Goal: Communication & Community: Answer question/provide support

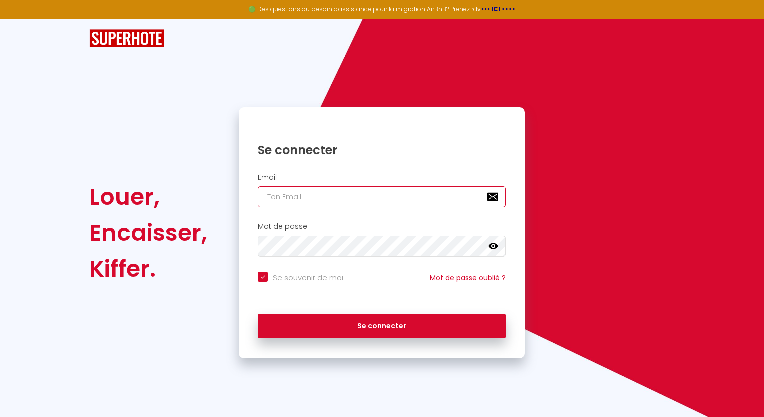
click at [290, 190] on input "email" at bounding box center [382, 197] width 248 height 21
type input "d"
checkbox input "true"
type input "dv"
checkbox input "true"
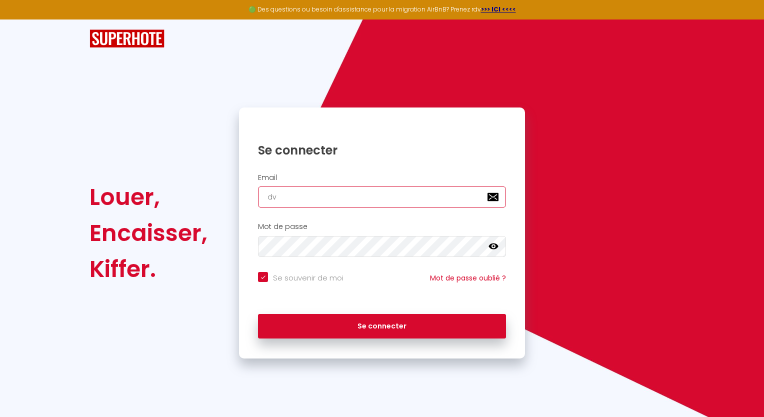
type input "dvg"
checkbox input "true"
type input "dvg."
checkbox input "true"
type input "dvg.m"
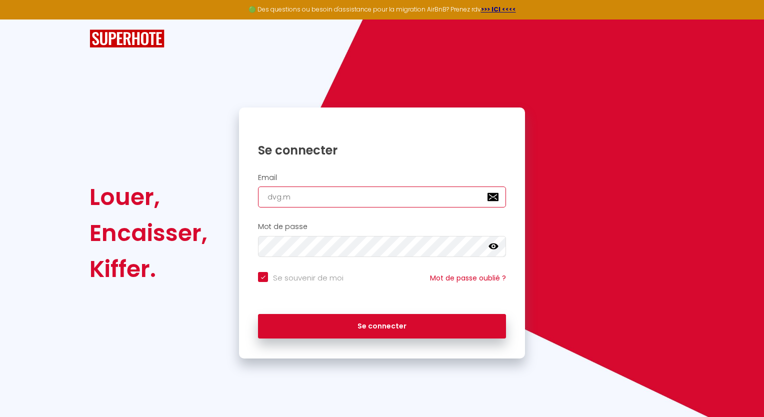
checkbox input "true"
type input "[DOMAIN_NAME]"
checkbox input "true"
type input "[DOMAIN_NAME]"
checkbox input "true"
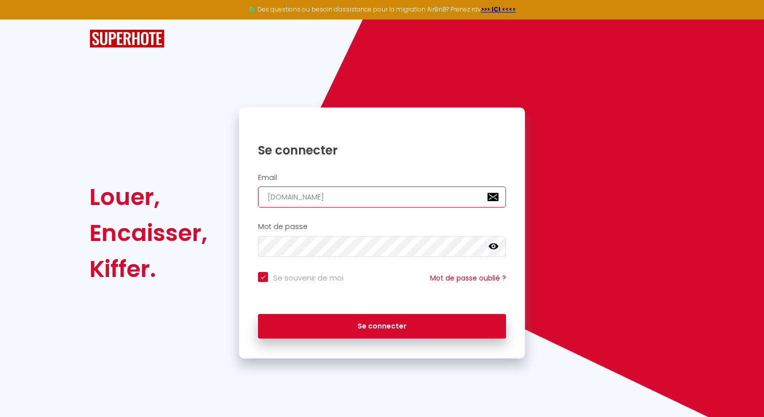
type input "dvg.mana"
checkbox input "true"
type input "dvg.manag"
checkbox input "true"
type input "dvg.manage"
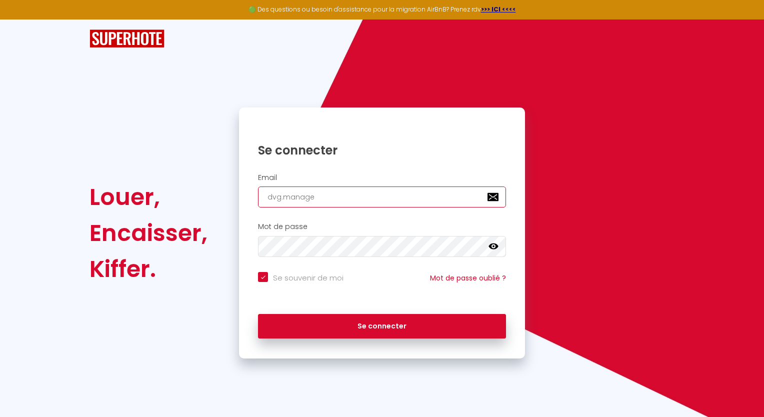
checkbox input "true"
type input "dvg.managem"
checkbox input "true"
type input "dvg.manageme"
checkbox input "true"
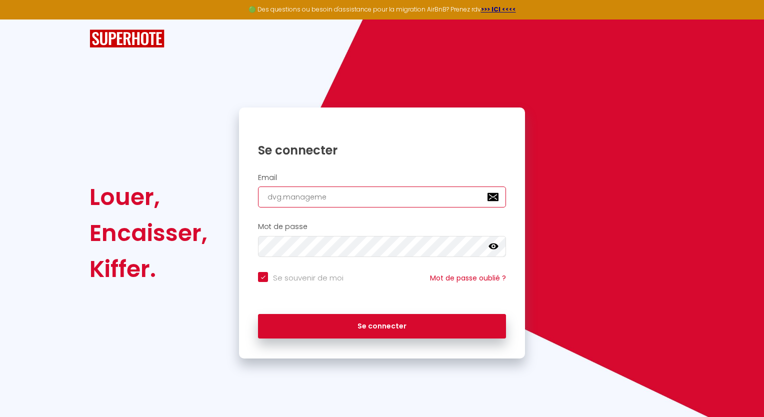
type input "dvg.managemen"
checkbox input "true"
type input "[DOMAIN_NAME]"
checkbox input "true"
type input "dvg.management7"
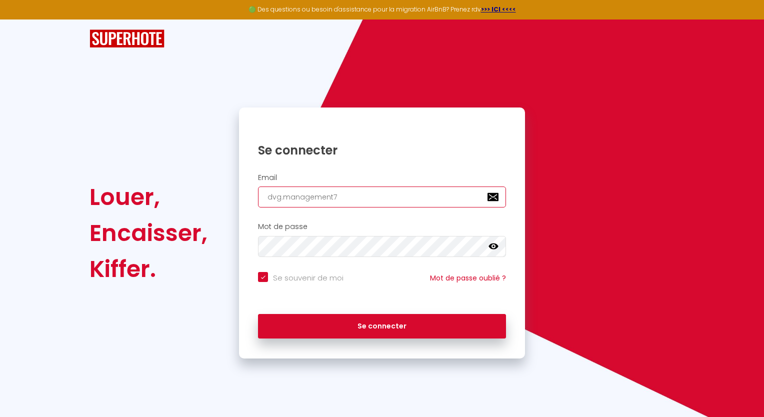
checkbox input "true"
type input "dvg.management74"
checkbox input "true"
type input "dvg.management74@"
checkbox input "true"
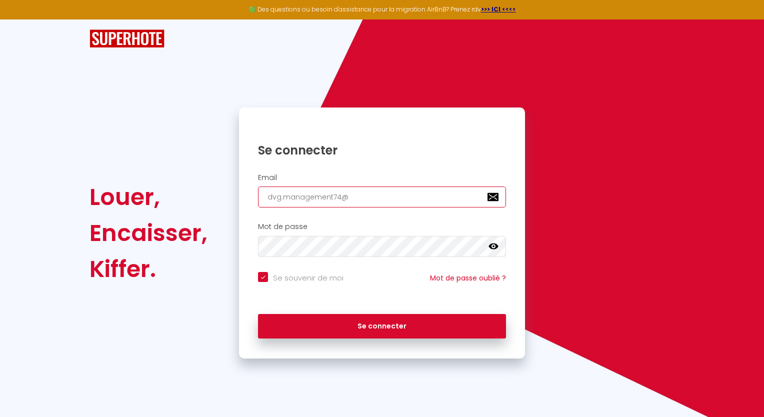
type input "dvg.management74@g"
checkbox input "true"
type input "dvg.management74@gm"
checkbox input "true"
type input "dvg.management74@gma"
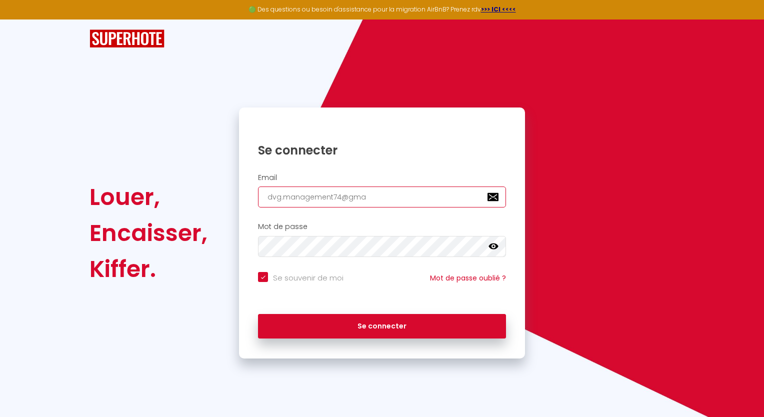
checkbox input "true"
type input "dvg.management74@gmai"
checkbox input "true"
type input "[EMAIL_ADDRESS]"
checkbox input "true"
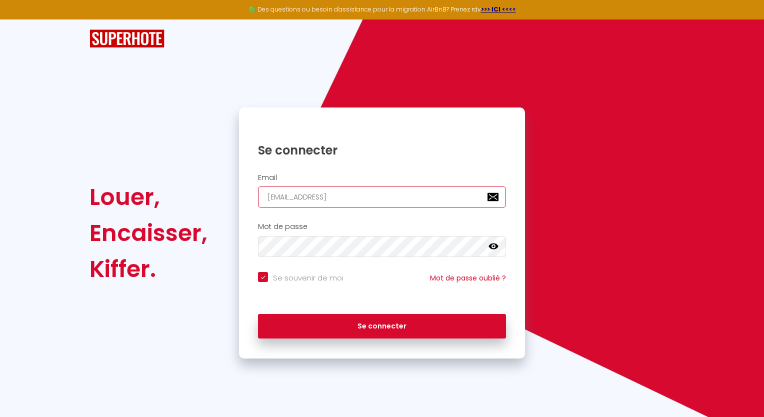
type input "[EMAIL_ADDRESS]."
checkbox input "true"
type input "dvg.management74@gmail.c"
checkbox input "true"
type input "[EMAIL_ADDRESS][DOMAIN_NAME]"
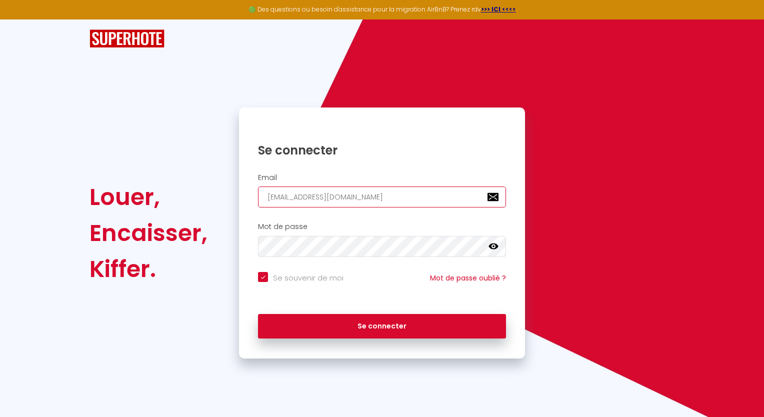
checkbox input "true"
type input "[EMAIL_ADDRESS][DOMAIN_NAME]"
checkbox input "true"
type input "[EMAIL_ADDRESS][DOMAIN_NAME]"
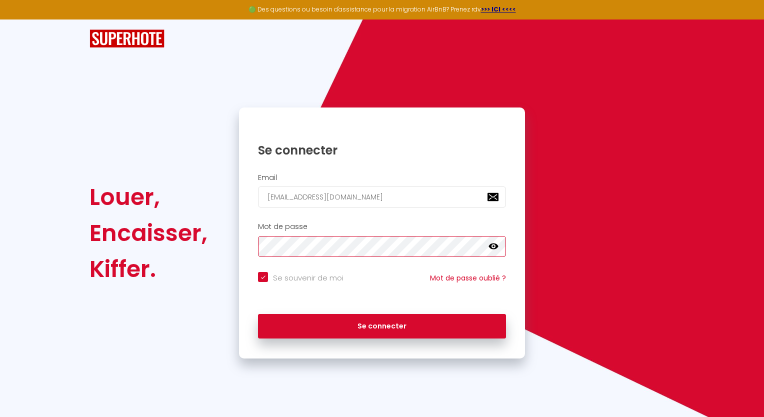
click at [258, 314] on button "Se connecter" at bounding box center [382, 326] width 248 height 25
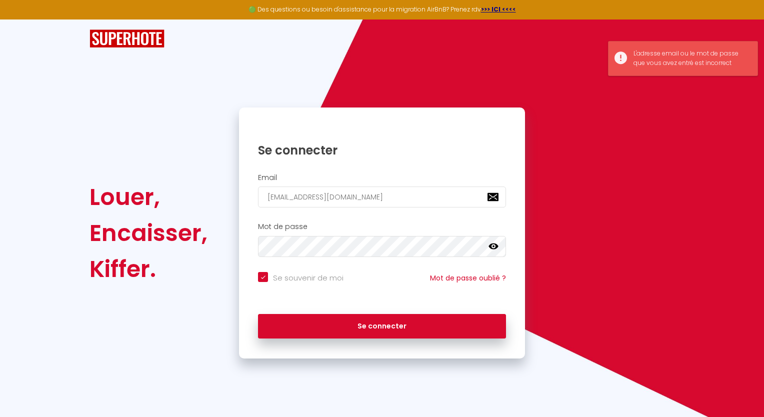
click at [492, 254] on link at bounding box center [494, 248] width 10 height 13
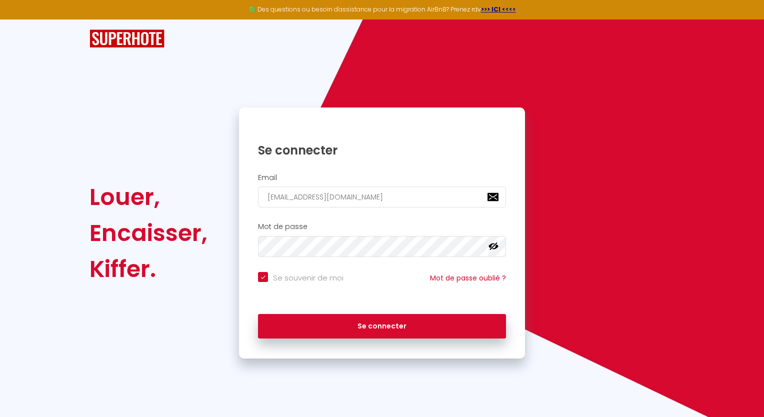
drag, startPoint x: 261, startPoint y: 274, endPoint x: 297, endPoint y: 307, distance: 48.9
click at [261, 274] on input "Se souvenir de moi" at bounding box center [301, 277] width 86 height 10
checkbox input "false"
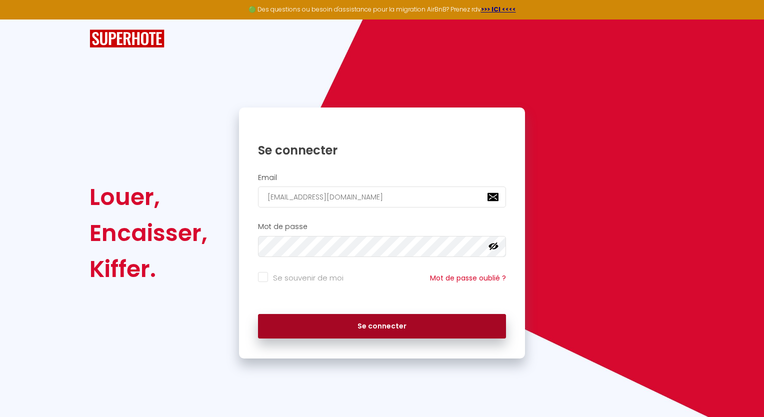
click at [307, 323] on button "Se connecter" at bounding box center [382, 326] width 248 height 25
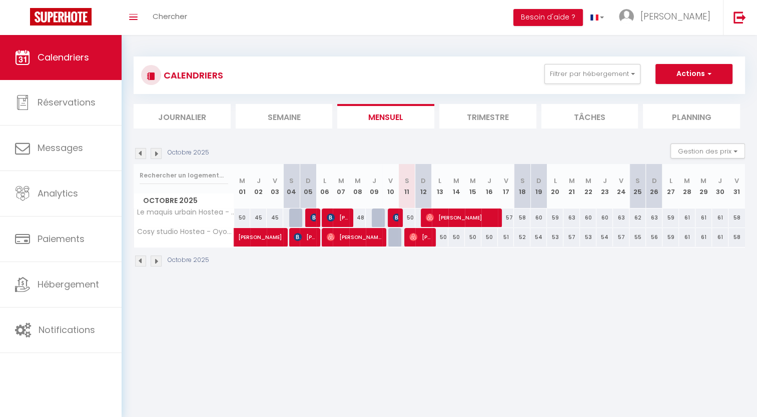
click at [410, 217] on div "50" at bounding box center [407, 218] width 17 height 19
type input "50"
type input "Sam 11 Octobre 2025"
type input "Dim 12 Octobre 2025"
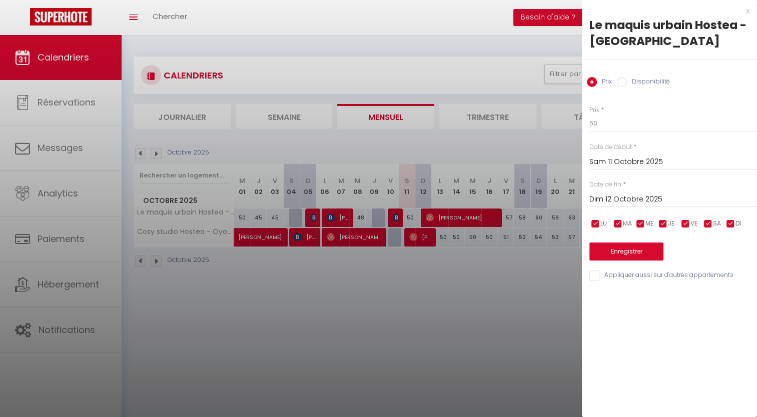
click at [746, 12] on div "x" at bounding box center [666, 11] width 168 height 12
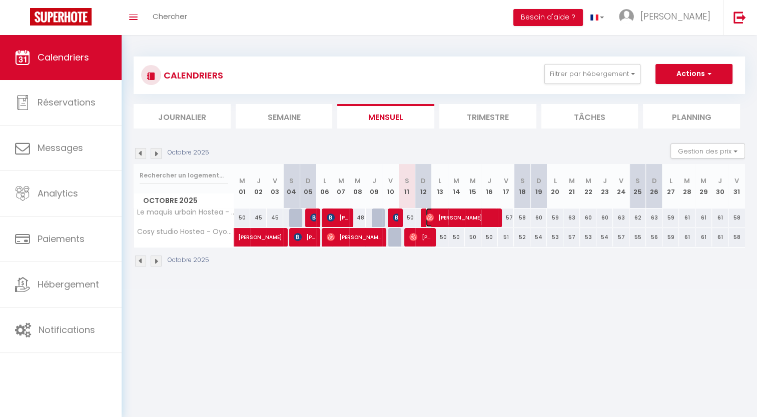
click at [486, 216] on span "[PERSON_NAME]" at bounding box center [462, 217] width 72 height 19
select select "OK"
select select "0"
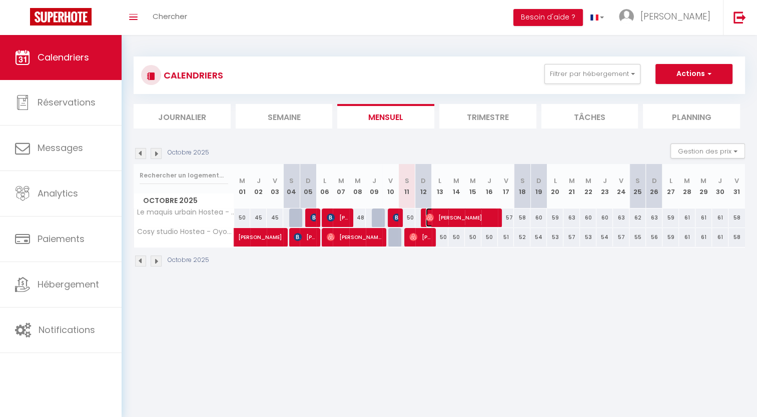
select select "1"
select select
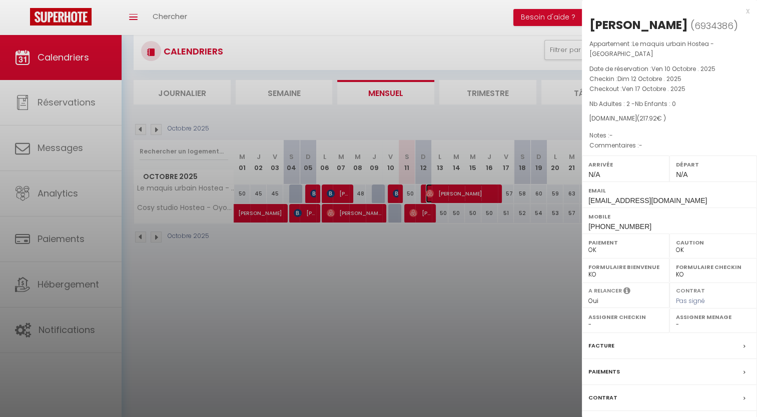
scroll to position [35, 0]
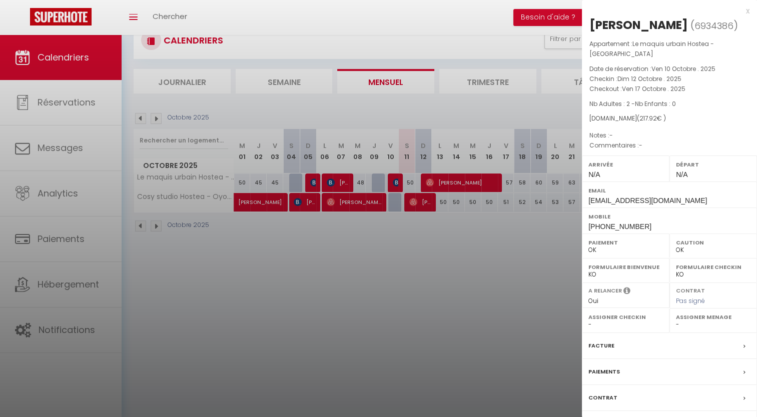
click at [744, 14] on div "x" at bounding box center [666, 11] width 168 height 12
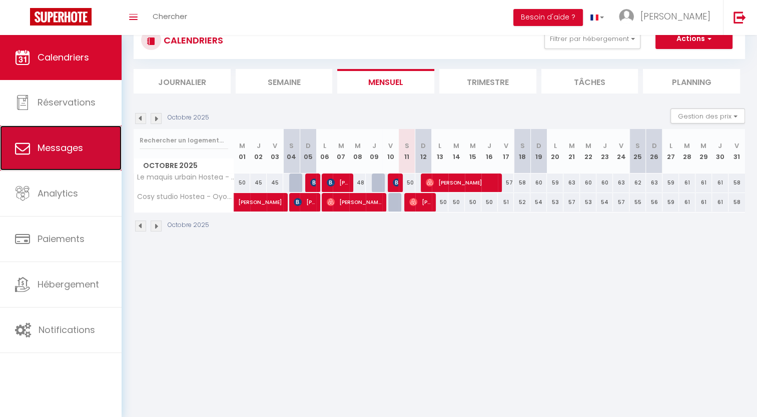
click at [86, 142] on link "Messages" at bounding box center [61, 148] width 122 height 45
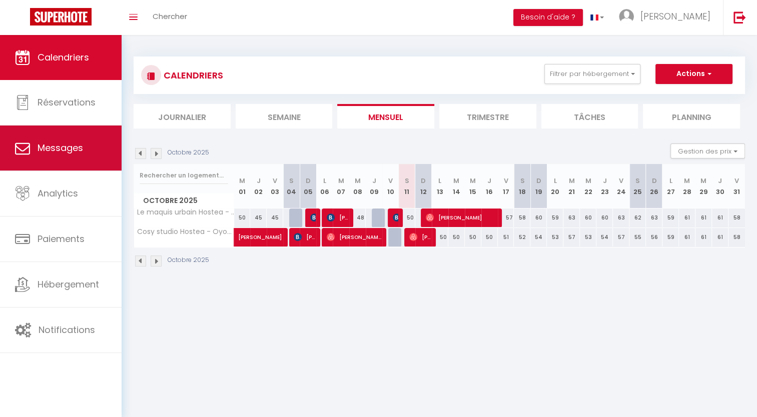
select select "message"
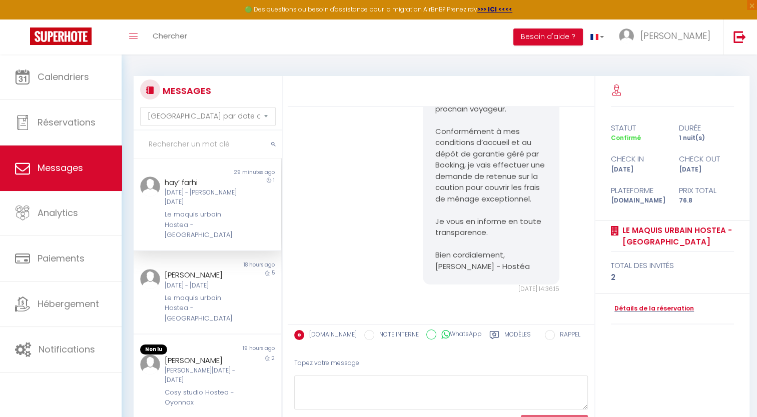
scroll to position [2277, 0]
click at [165, 269] on div "[PERSON_NAME]" at bounding box center [201, 275] width 73 height 12
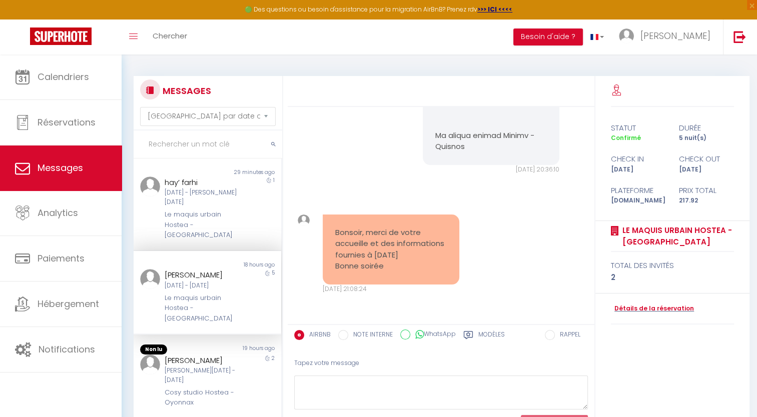
scroll to position [796, 0]
click at [344, 366] on div "Tapez votre message" at bounding box center [441, 363] width 294 height 25
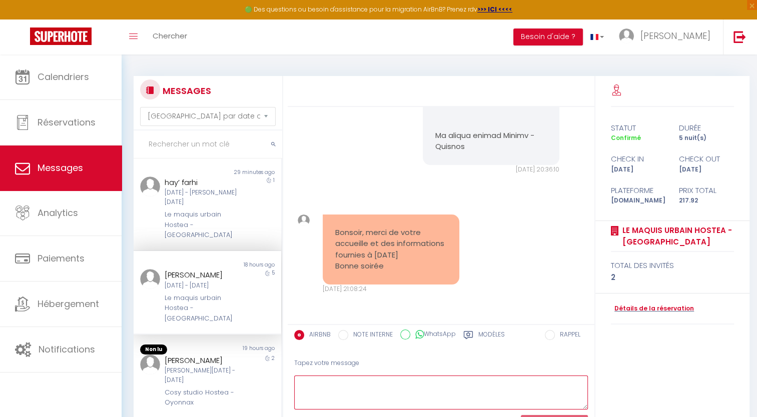
click at [351, 384] on textarea at bounding box center [441, 393] width 294 height 35
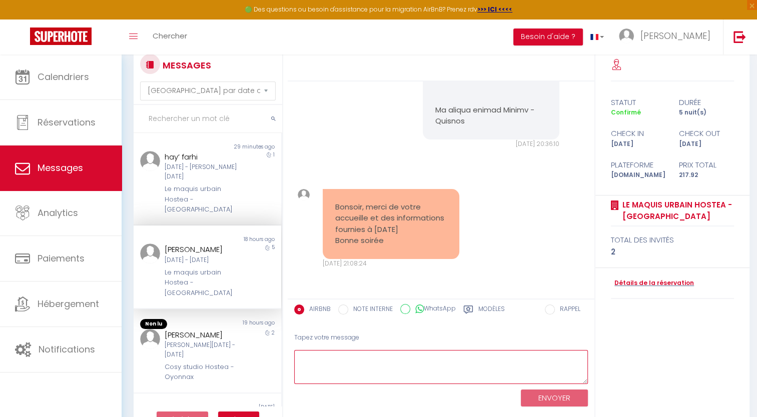
scroll to position [0, 0]
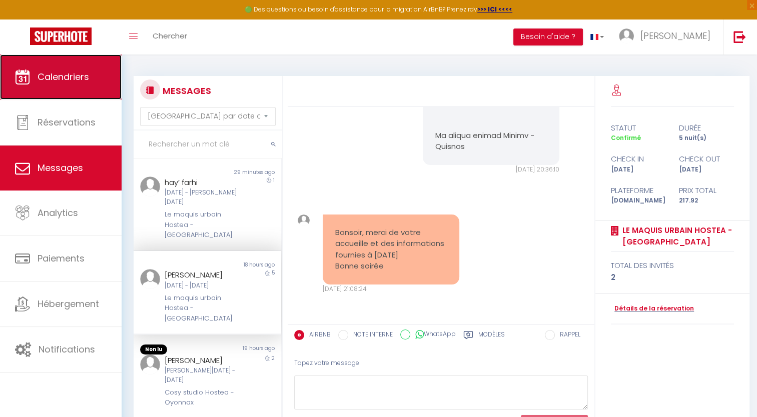
click at [73, 77] on span "Calendriers" at bounding box center [64, 77] width 52 height 13
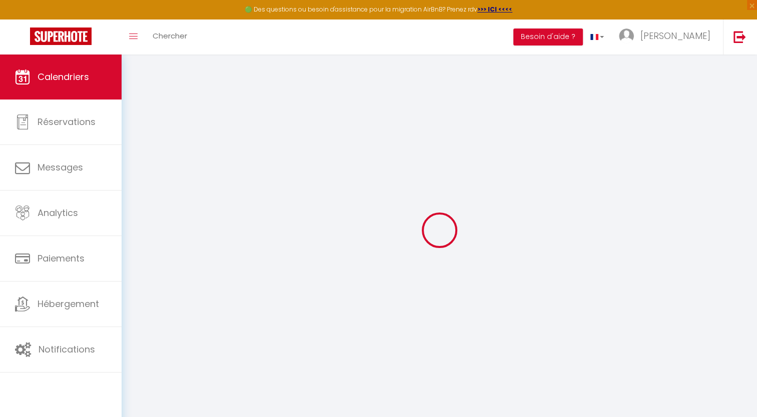
select select
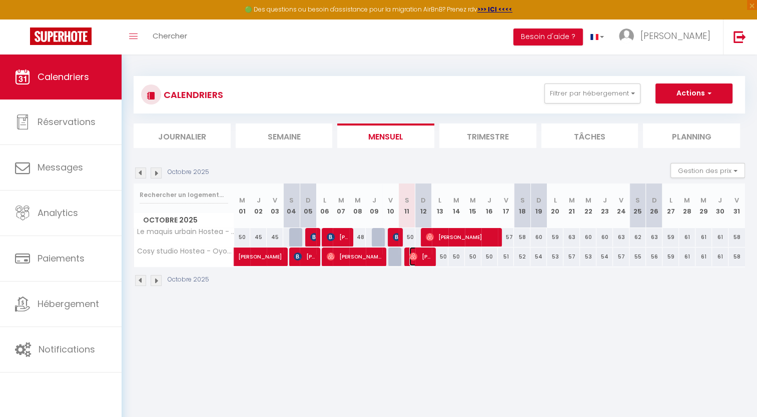
click at [418, 258] on span "[PERSON_NAME]" at bounding box center [420, 256] width 22 height 19
select select "OK"
select select "0"
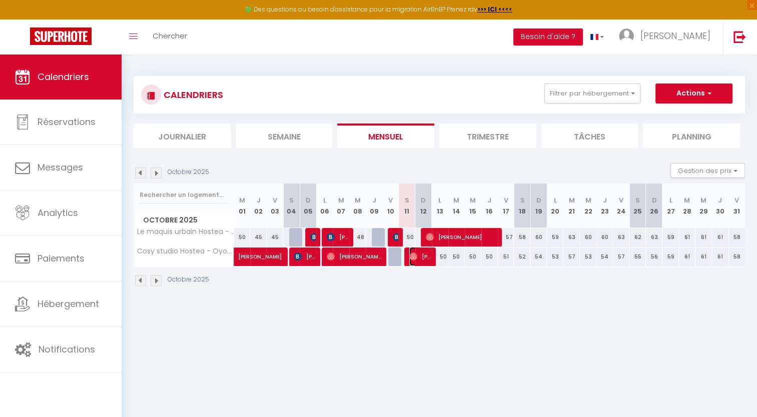
select select "1"
select select
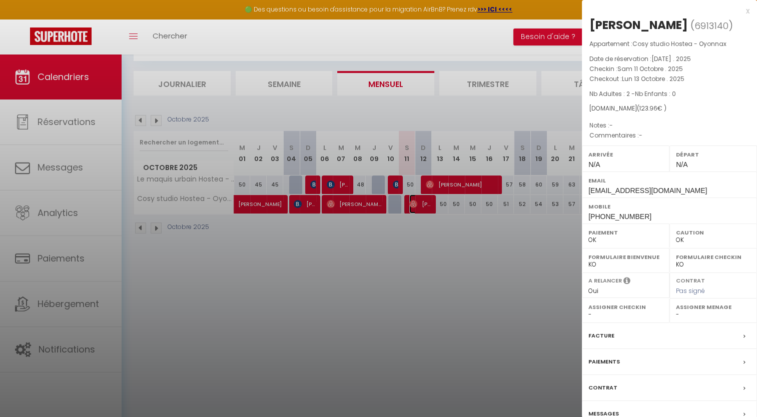
scroll to position [54, 0]
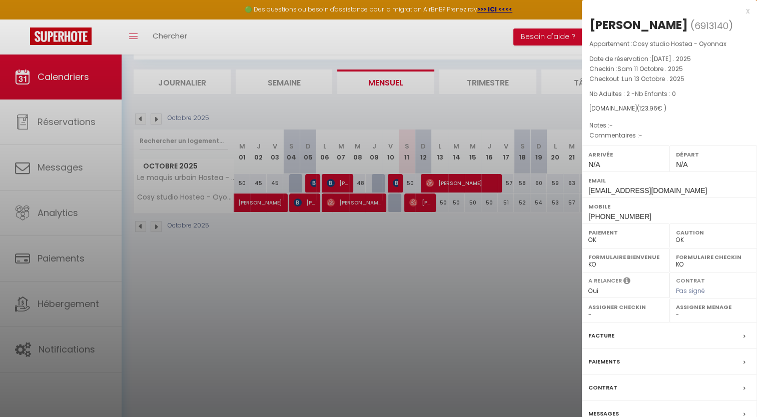
click at [419, 206] on div at bounding box center [378, 208] width 757 height 417
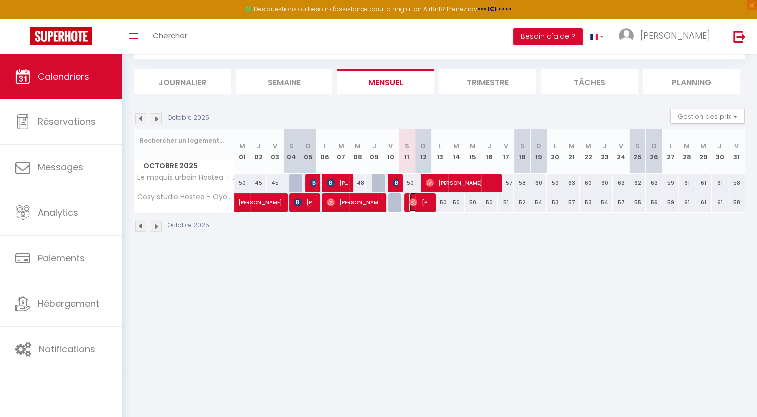
click at [419, 206] on span "[PERSON_NAME]" at bounding box center [420, 202] width 22 height 19
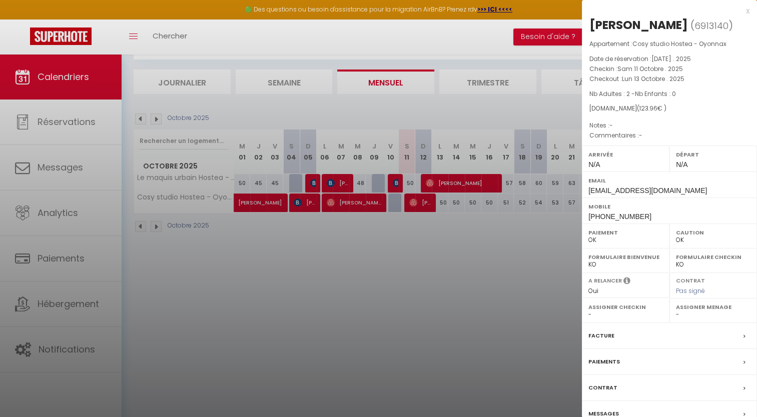
click at [422, 207] on div at bounding box center [378, 208] width 757 height 417
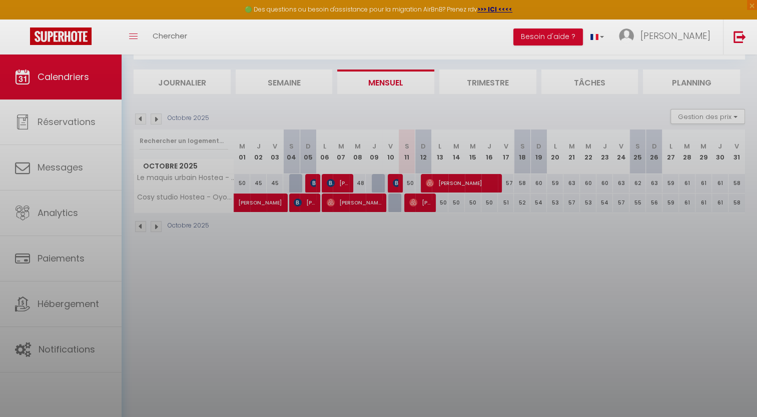
click at [422, 207] on div at bounding box center [378, 208] width 757 height 417
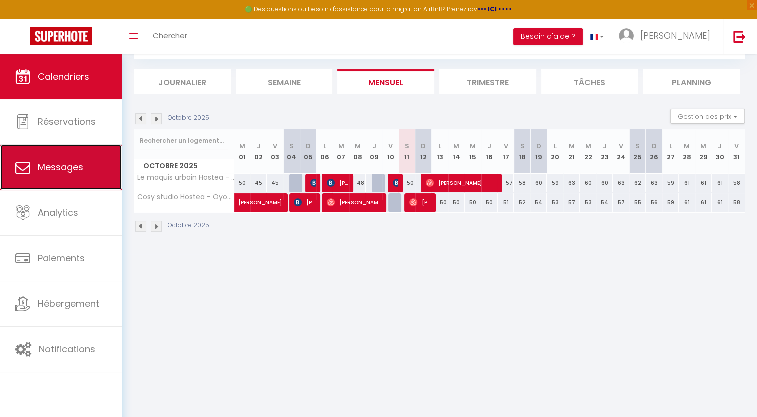
click at [52, 178] on link "Messages" at bounding box center [61, 167] width 122 height 45
select select "message"
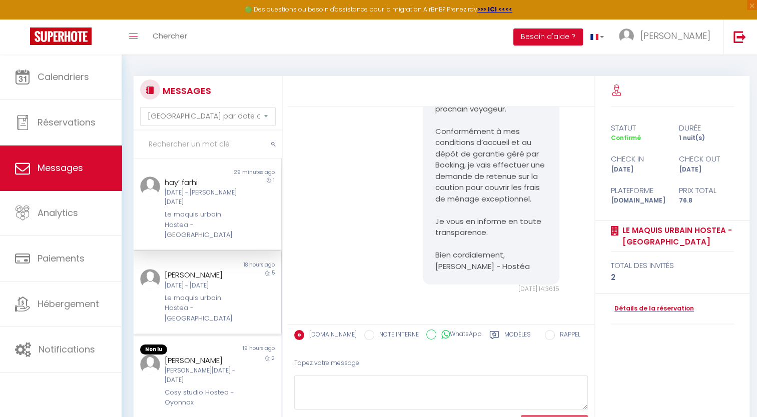
scroll to position [50, 0]
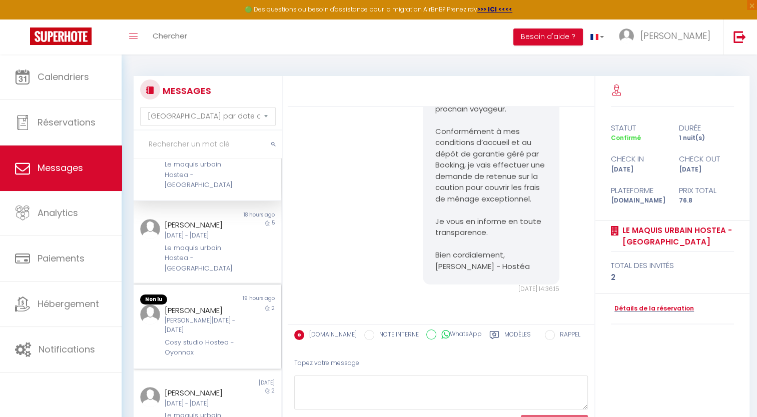
click at [190, 305] on div "[PERSON_NAME]" at bounding box center [201, 311] width 73 height 12
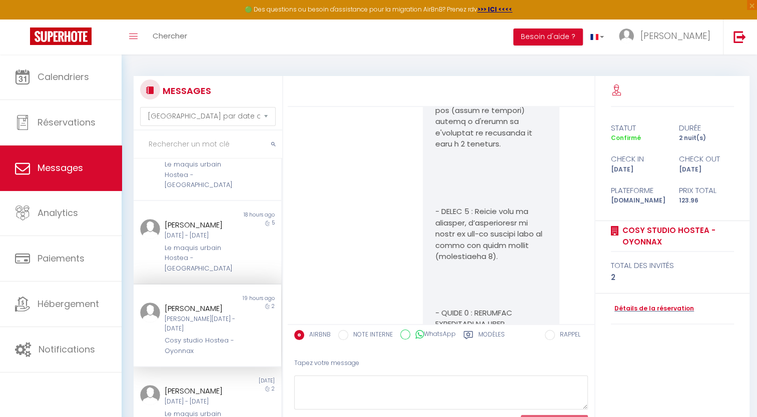
scroll to position [1849, 0]
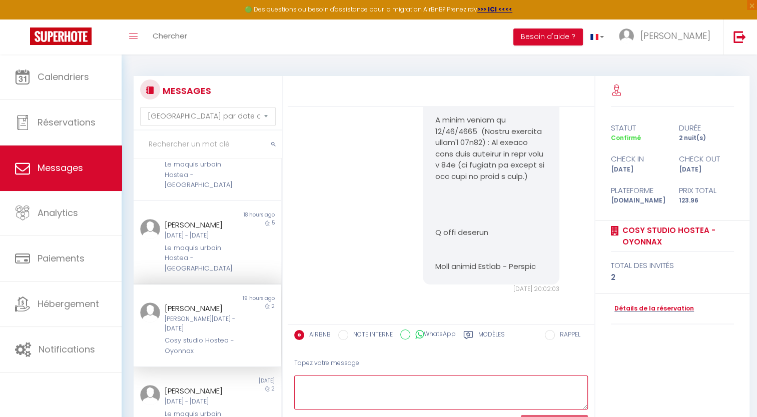
click at [330, 385] on textarea at bounding box center [441, 393] width 294 height 35
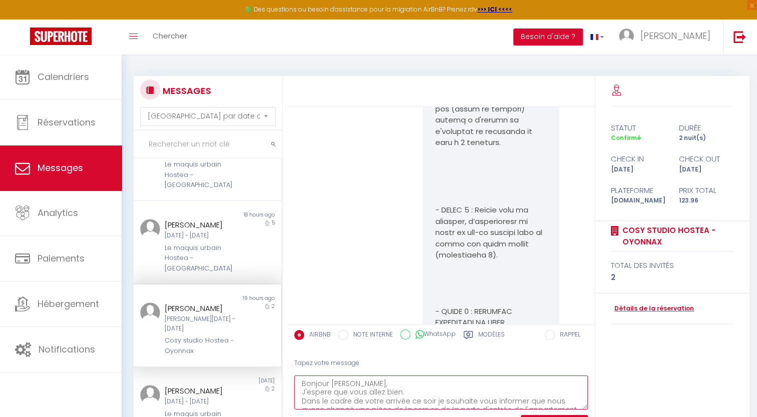
scroll to position [9, 0]
click at [569, 400] on textarea "Bonjour Vincent, J'espere que vous allez bien. Dans le cadre de votre arrivée c…" at bounding box center [441, 393] width 294 height 35
click at [372, 381] on textarea "Bonjour Vincent, J'espere que vous allez bien. Dans le cadre de votre arrivée c…" at bounding box center [441, 393] width 294 height 35
click at [408, 397] on textarea "Bonjour Vincent, J'espere que vous allez bien. Dans le cadre de votre arrivée c…" at bounding box center [441, 393] width 294 height 35
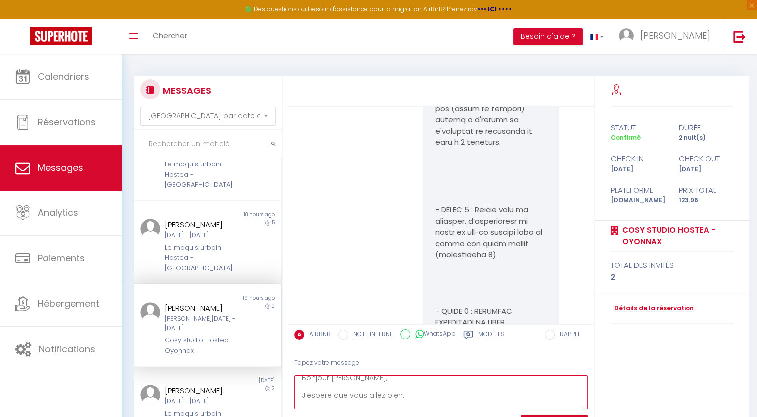
scroll to position [35, 0]
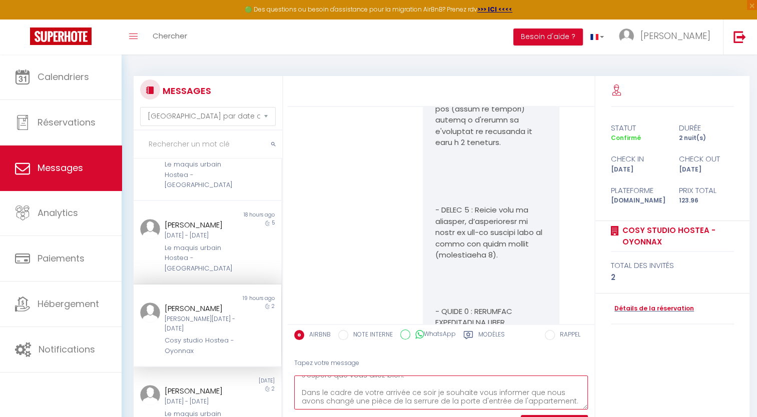
click at [572, 396] on textarea "Bonjour Vincent, J'espere que vous allez bien. Dans le cadre de votre arrivée c…" at bounding box center [441, 393] width 294 height 35
drag, startPoint x: 386, startPoint y: 399, endPoint x: 379, endPoint y: 409, distance: 11.8
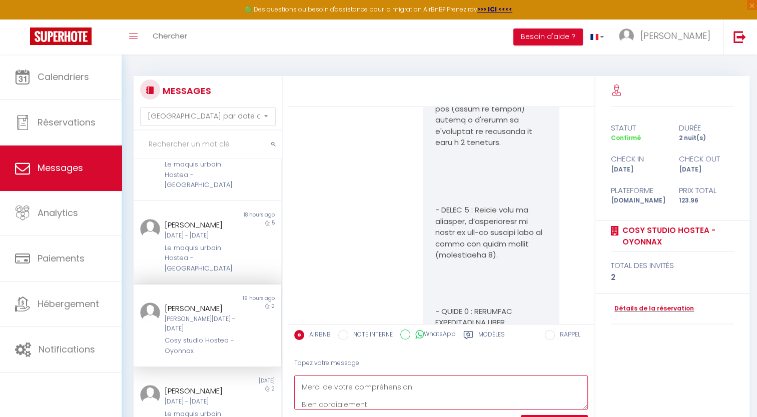
scroll to position [119, 0]
click at [587, 379] on textarea "Bonjour Vincent, J'espere que vous allez bien. Dans le cadre de votre arrivée c…" at bounding box center [441, 393] width 294 height 35
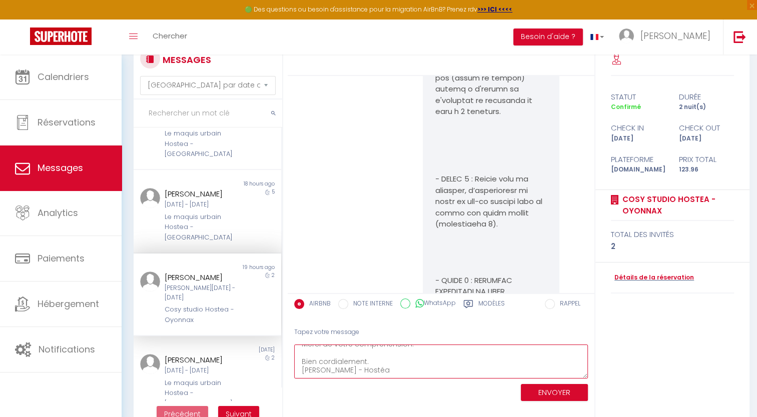
scroll to position [54, 0]
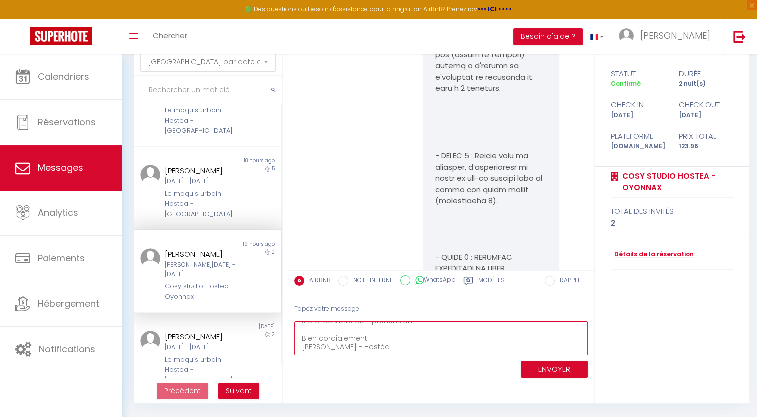
type textarea "Bonjour Vincent, J'espere que vous allez bien. Dans le cadre de votre arrivée c…"
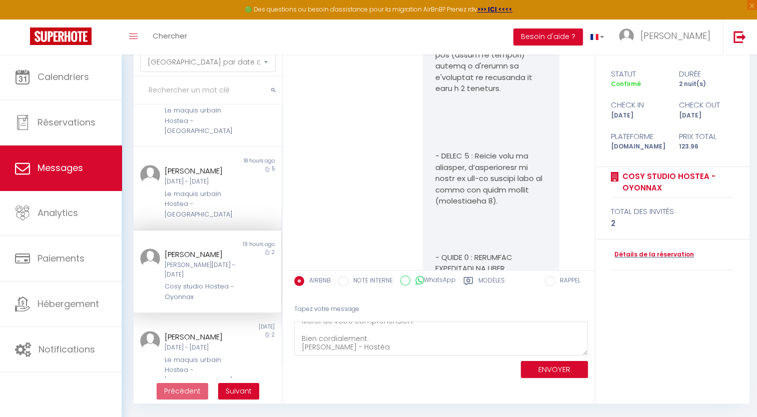
click at [438, 280] on label "WhatsApp" at bounding box center [433, 281] width 46 height 11
click at [410, 280] on input "WhatsApp" at bounding box center [405, 281] width 10 height 10
radio input "true"
click at [311, 282] on label "AIRBNB" at bounding box center [317, 281] width 27 height 11
click at [304, 282] on input "AIRBNB" at bounding box center [299, 281] width 10 height 10
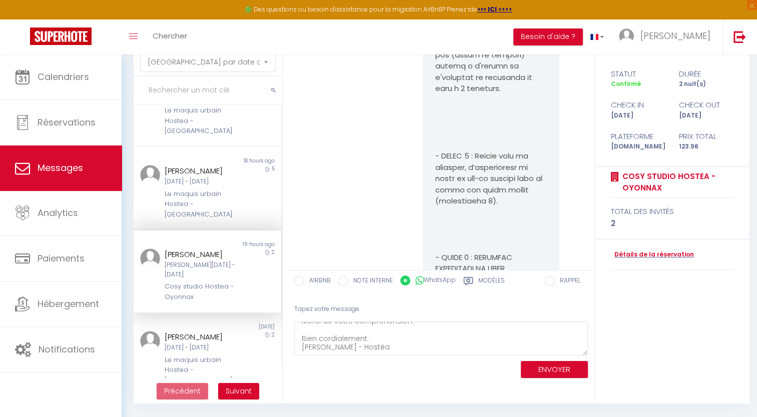
radio input "true"
click at [415, 282] on icon at bounding box center [419, 281] width 9 height 10
click at [410, 282] on input "WhatsApp" at bounding box center [405, 281] width 10 height 10
radio input "true"
click at [314, 284] on label "AIRBNB" at bounding box center [317, 281] width 27 height 11
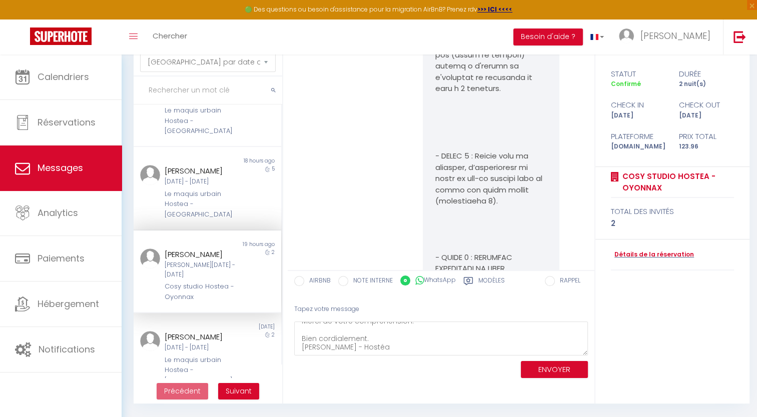
click at [304, 284] on input "AIRBNB" at bounding box center [299, 281] width 10 height 10
radio input "true"
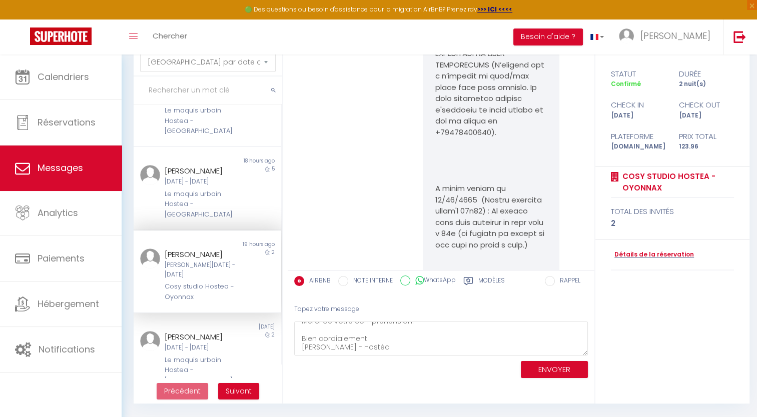
scroll to position [1849, 0]
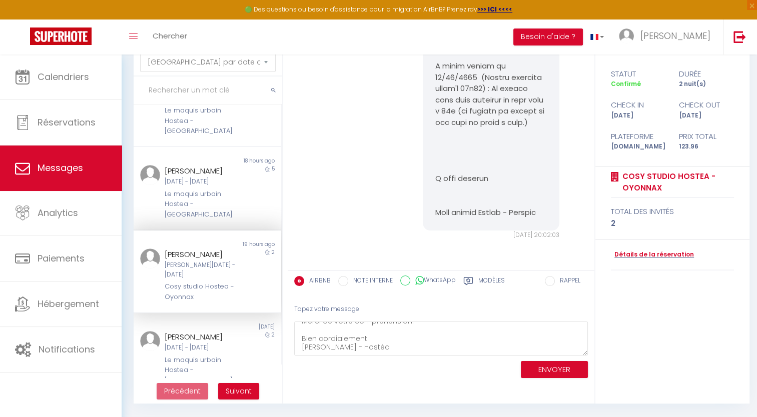
click at [420, 279] on icon at bounding box center [419, 281] width 9 height 10
click at [410, 279] on input "WhatsApp" at bounding box center [405, 281] width 10 height 10
radio input "true"
radio input "false"
click at [551, 370] on button "ENVOYER" at bounding box center [554, 370] width 67 height 18
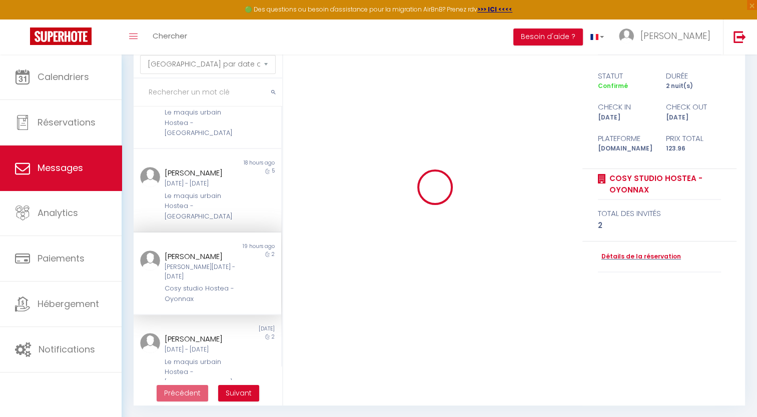
scroll to position [54, 0]
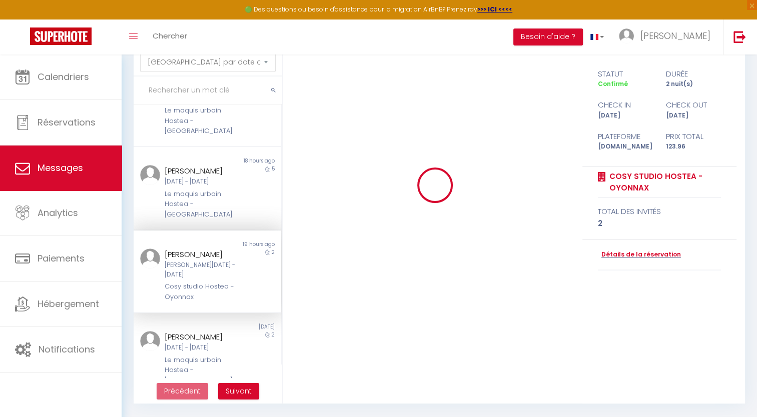
click at [226, 282] on div "Cosy studio Hostea - Oyonnax" at bounding box center [201, 292] width 73 height 21
click at [200, 190] on div "Le maquis urbain Hostea - [GEOGRAPHIC_DATA]" at bounding box center [201, 204] width 73 height 31
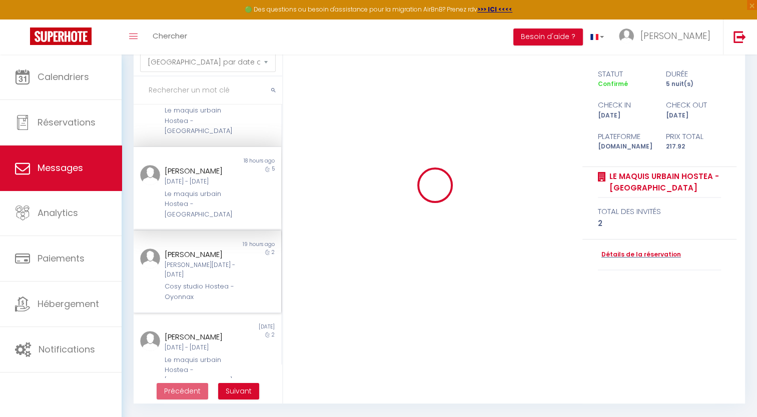
click at [200, 249] on div "[PERSON_NAME]" at bounding box center [201, 255] width 73 height 12
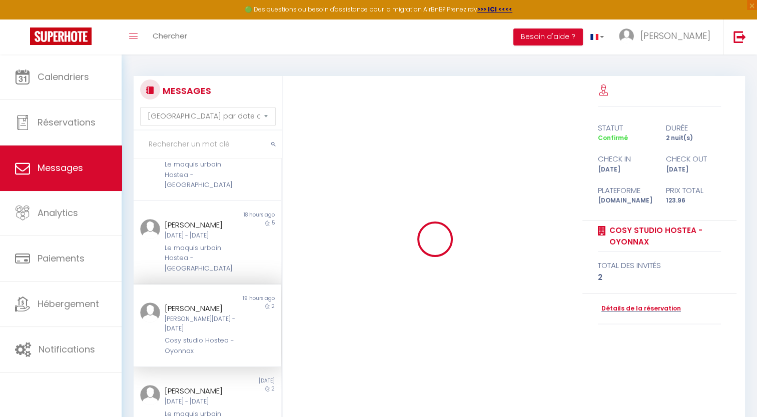
scroll to position [50, 0]
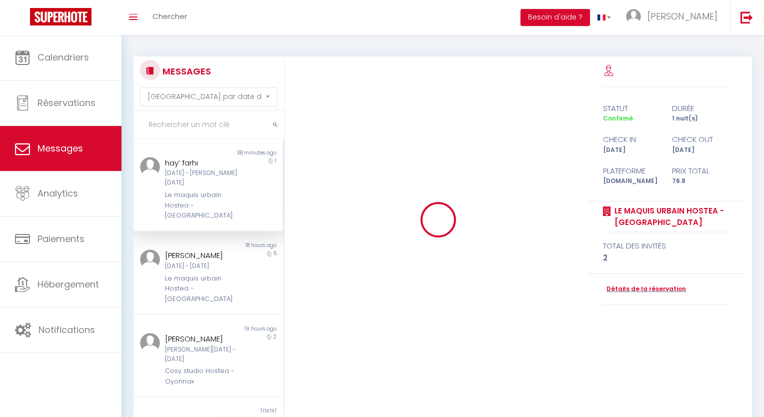
select select "message"
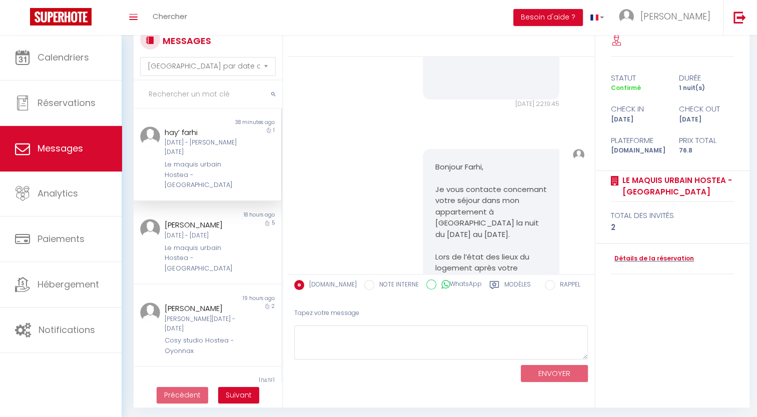
scroll to position [1877, 0]
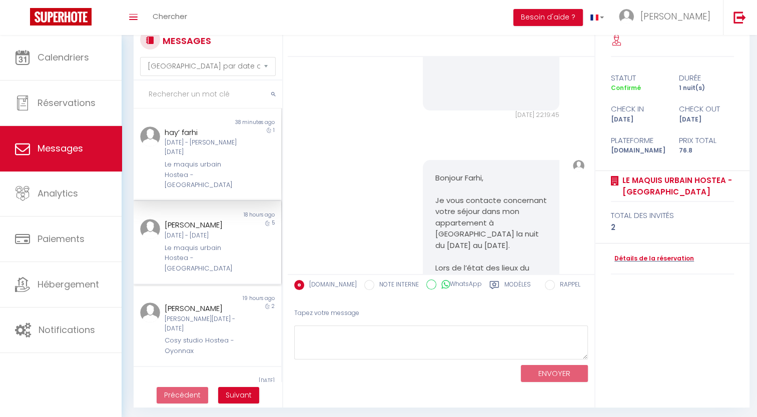
click at [174, 219] on div "[PERSON_NAME]" at bounding box center [201, 225] width 73 height 12
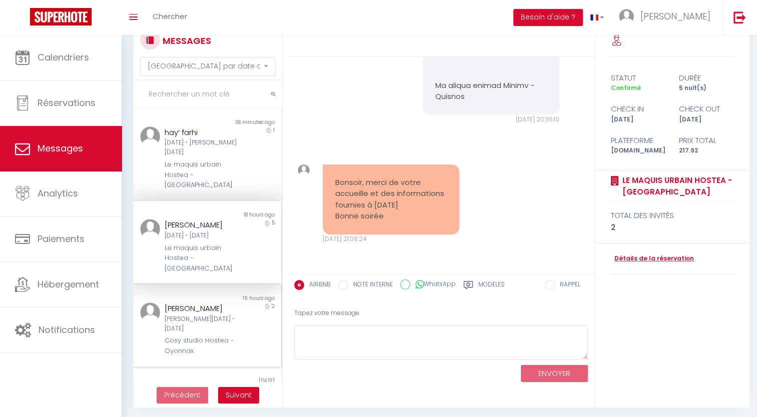
click at [186, 303] on div "[PERSON_NAME]" at bounding box center [201, 309] width 73 height 12
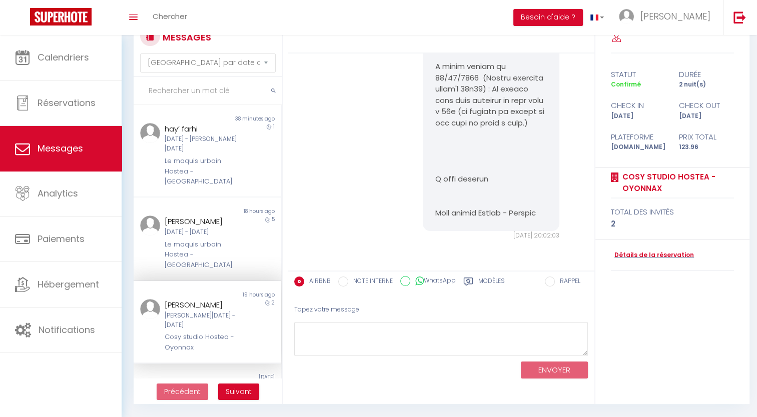
scroll to position [35, 0]
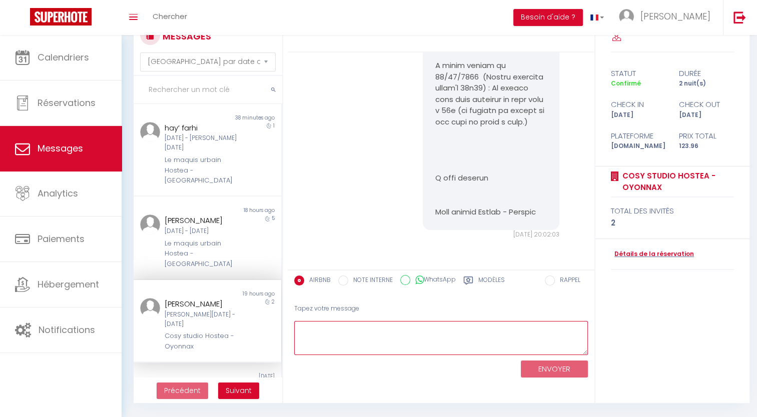
click at [407, 333] on textarea at bounding box center [441, 338] width 294 height 35
type textarea "B"
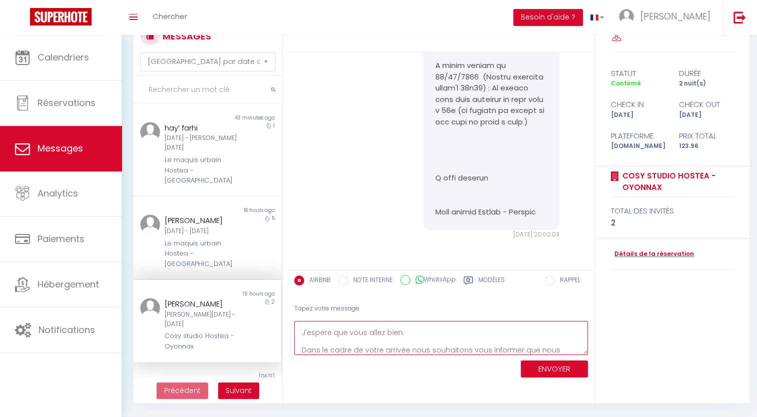
scroll to position [23, 0]
click at [524, 349] on textarea "Bonjour [PERSON_NAME], J'espere que vous allez bien. Dans le cadre de votre arr…" at bounding box center [441, 338] width 294 height 35
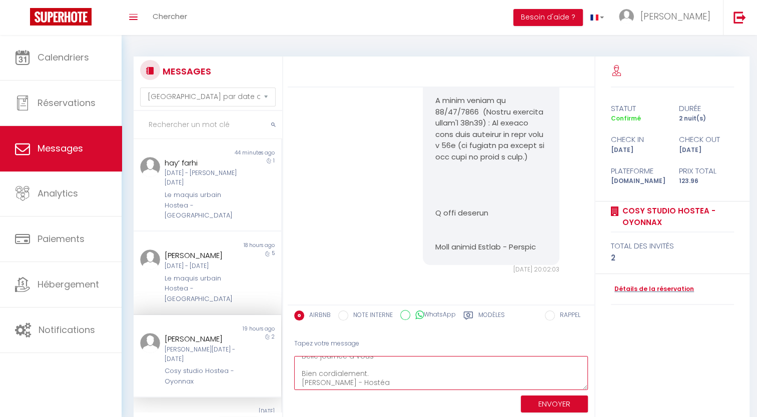
scroll to position [105, 0]
type textarea "Bonjour [PERSON_NAME], J'espere que vous allez bien. Dans le cadre de votre arr…"
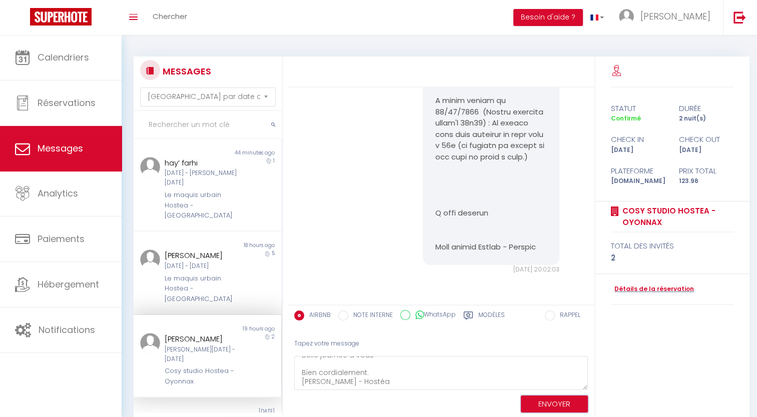
click at [551, 398] on button "ENVOYER" at bounding box center [554, 405] width 67 height 18
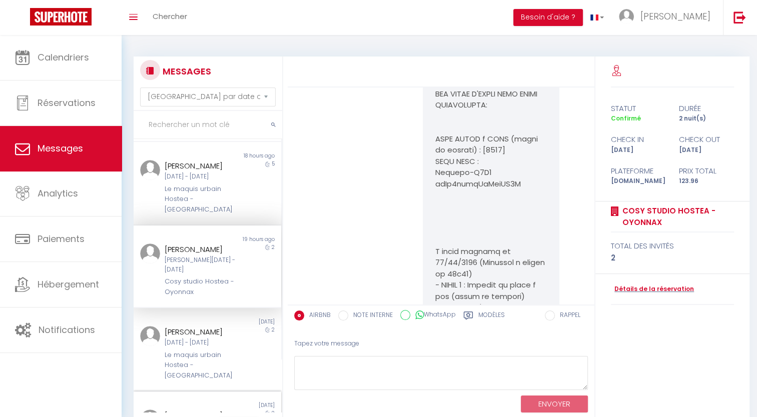
scroll to position [200, 0]
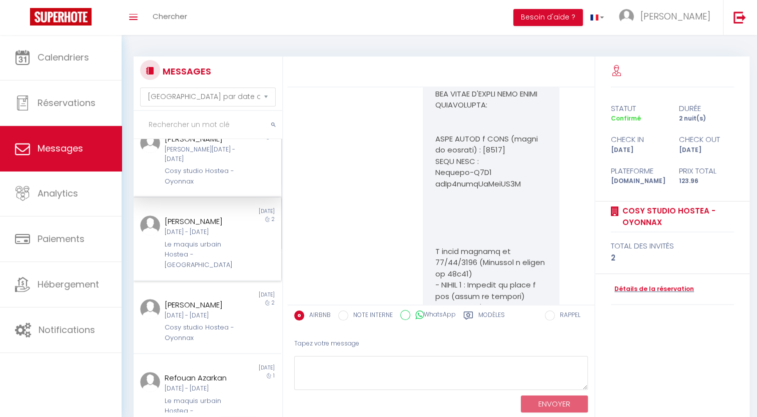
click at [211, 240] on div "Le maquis urbain Hostea - [GEOGRAPHIC_DATA]" at bounding box center [201, 255] width 73 height 31
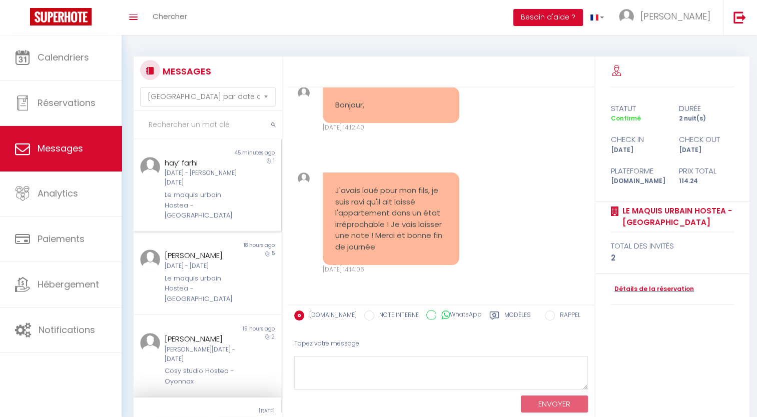
click at [196, 190] on div "Le maquis urbain Hostea - [GEOGRAPHIC_DATA]" at bounding box center [201, 205] width 73 height 31
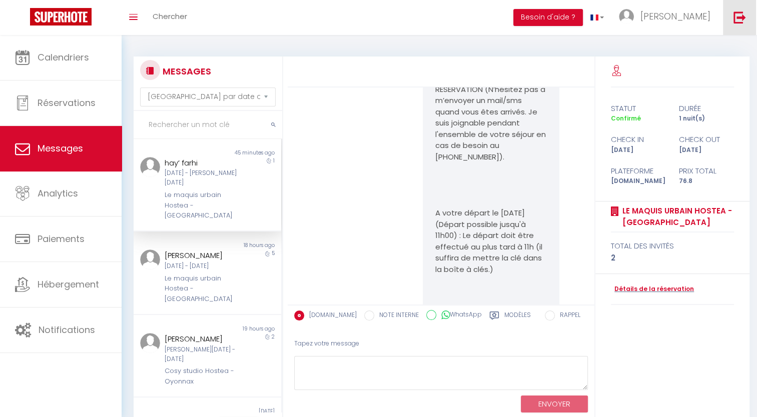
scroll to position [1526, 0]
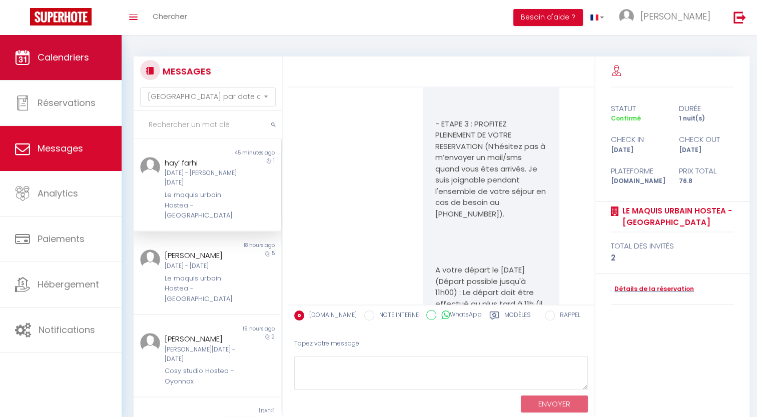
click at [60, 47] on link "Calendriers" at bounding box center [61, 57] width 122 height 45
